Goal: Navigation & Orientation: Understand site structure

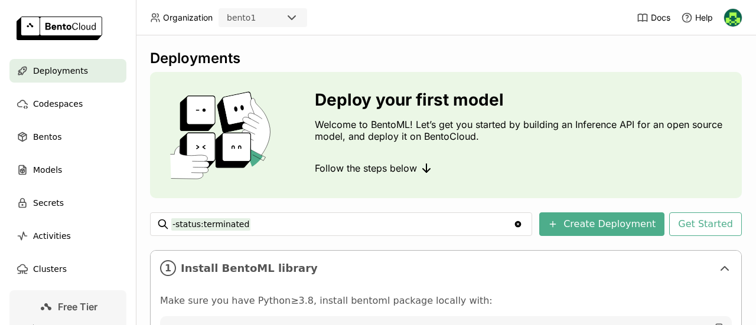
click at [735, 24] on img at bounding box center [733, 18] width 18 height 18
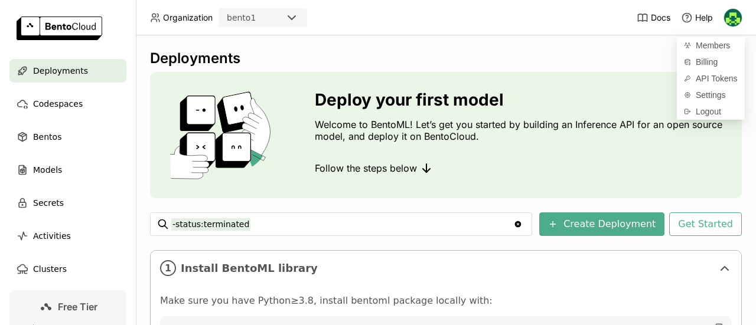
click at [735, 24] on img at bounding box center [733, 18] width 18 height 18
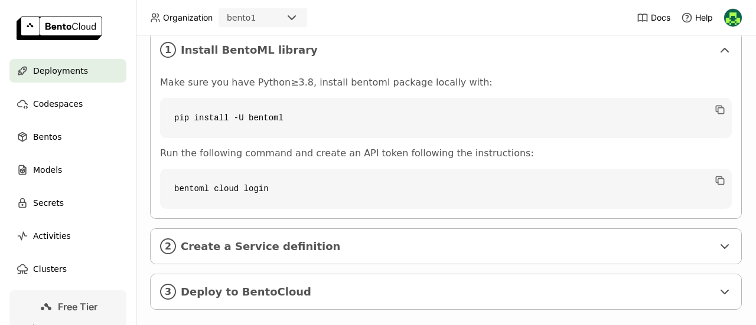
scroll to position [242, 0]
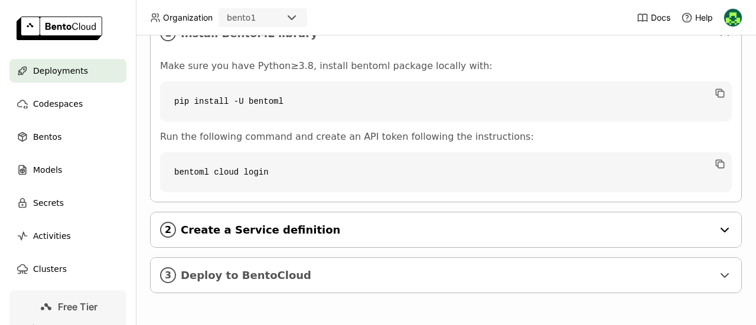
click at [248, 224] on span "Create a Service definition" at bounding box center [447, 230] width 532 height 13
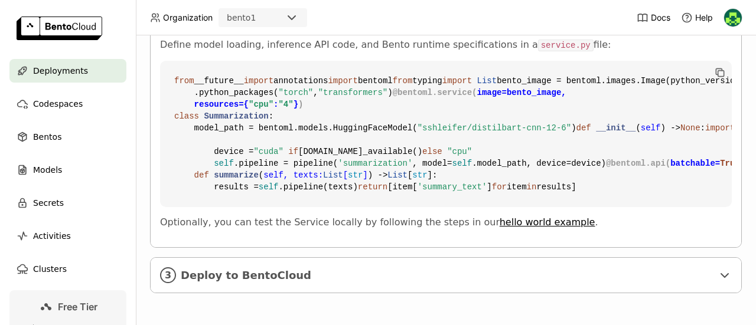
scroll to position [673, 0]
click at [240, 269] on span "Deploy to BentoCloud" at bounding box center [447, 275] width 532 height 13
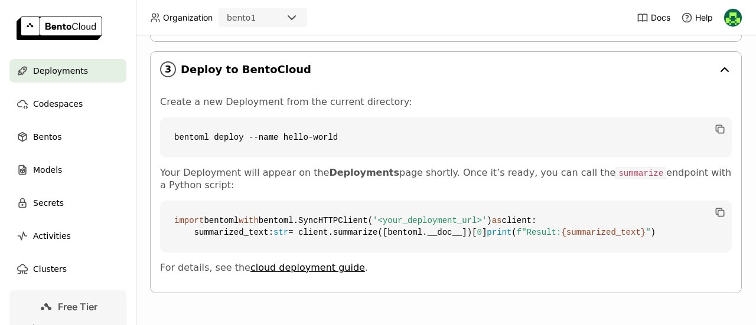
scroll to position [916, 0]
click at [53, 172] on span "Models" at bounding box center [47, 170] width 29 height 14
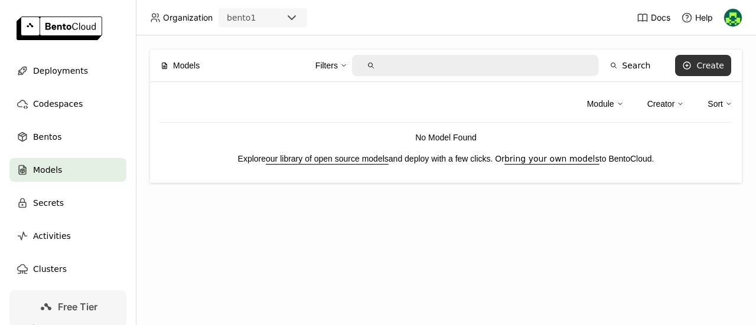
click at [700, 64] on div "Create" at bounding box center [710, 65] width 28 height 9
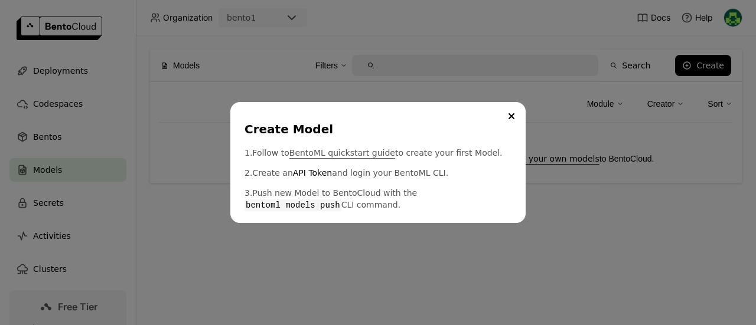
click at [338, 155] on link "BentoML quickstart guide" at bounding box center [342, 153] width 106 height 12
click at [509, 115] on icon "Close" at bounding box center [512, 116] width 6 height 6
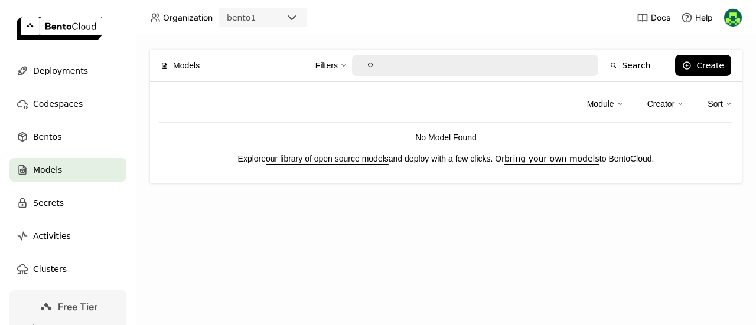
click at [312, 155] on link "our library of open source models" at bounding box center [327, 158] width 123 height 9
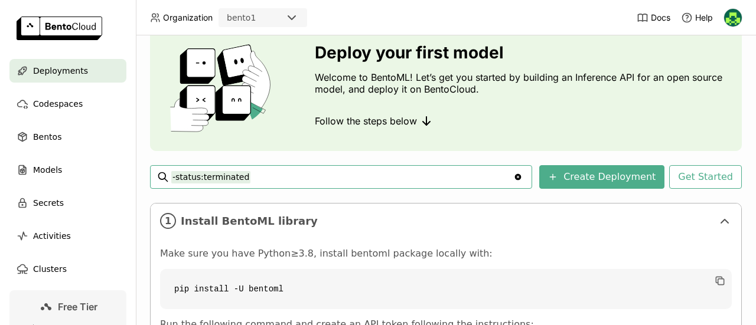
scroll to position [39, 0]
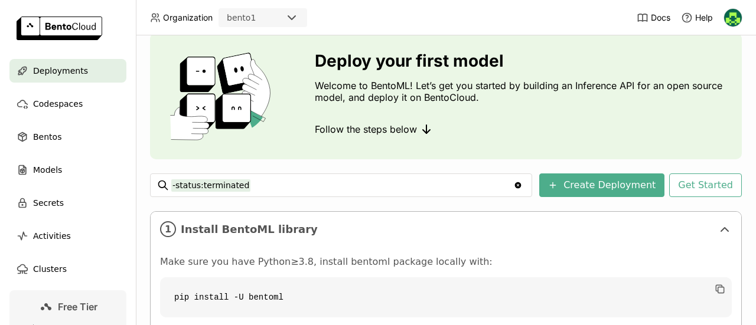
click at [730, 25] on img at bounding box center [733, 18] width 18 height 18
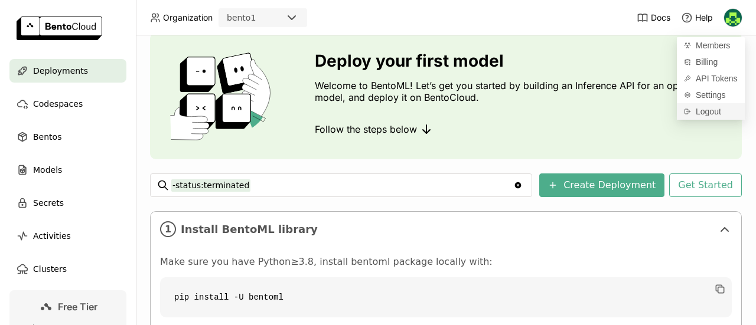
click at [708, 111] on span "Logout" at bounding box center [708, 111] width 25 height 11
